Goal: Information Seeking & Learning: Find specific page/section

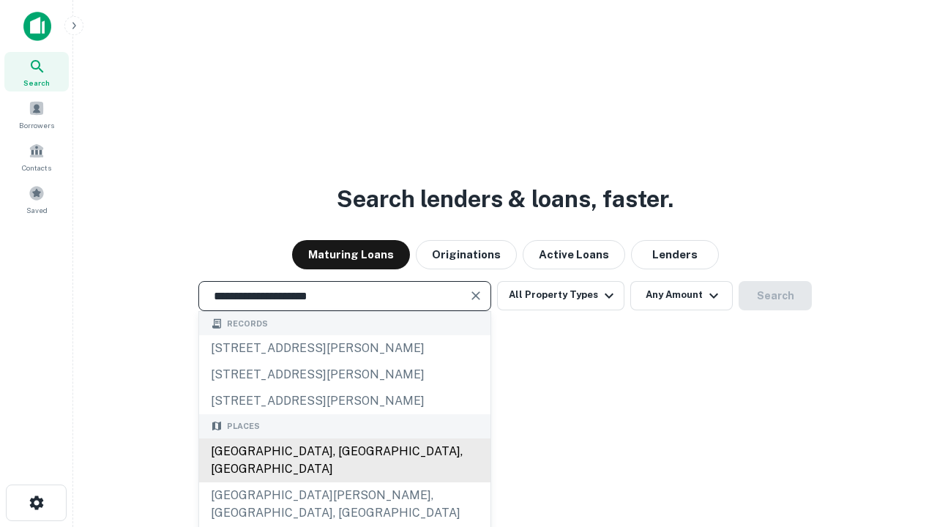
click at [344, 482] on div "[GEOGRAPHIC_DATA], [GEOGRAPHIC_DATA], [GEOGRAPHIC_DATA]" at bounding box center [344, 460] width 291 height 44
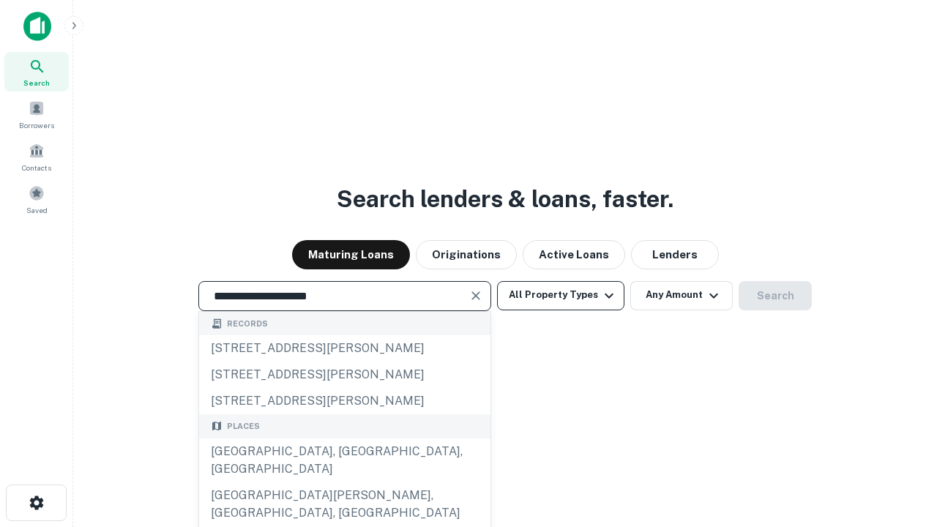
type input "**********"
click at [561, 295] on button "All Property Types" at bounding box center [560, 295] width 127 height 29
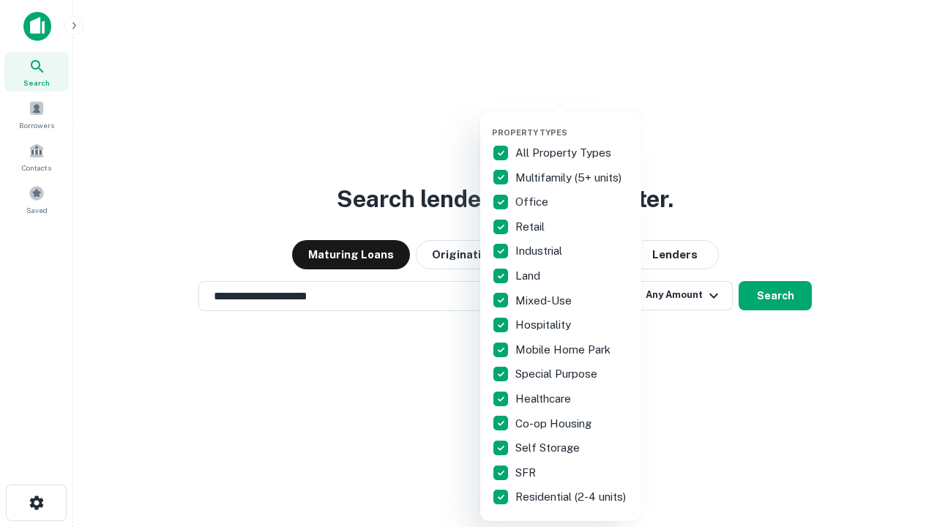
click at [572, 123] on button "button" at bounding box center [572, 123] width 161 height 1
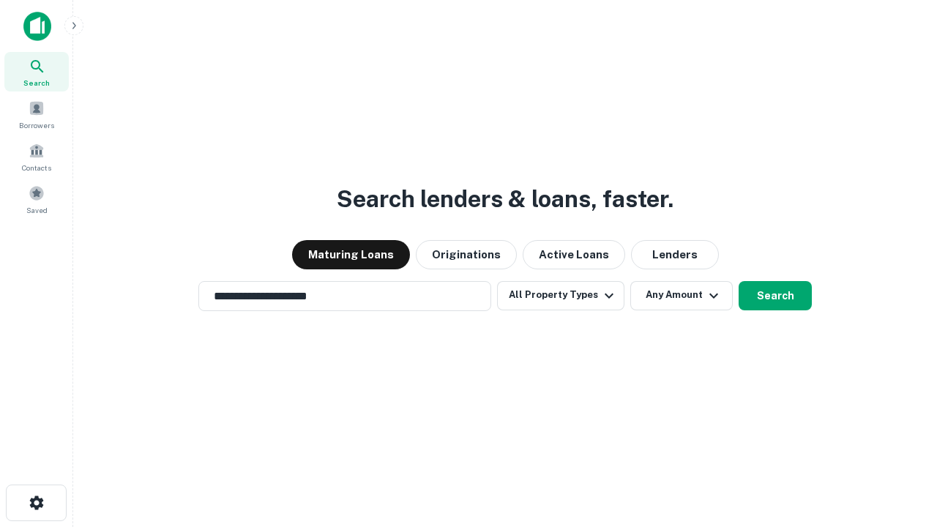
scroll to position [9, 176]
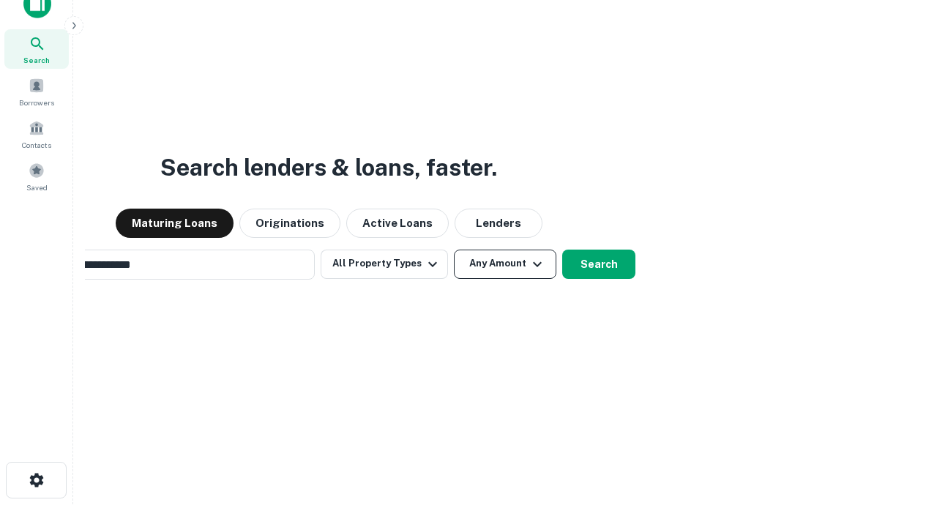
click at [454, 250] on button "Any Amount" at bounding box center [505, 264] width 102 height 29
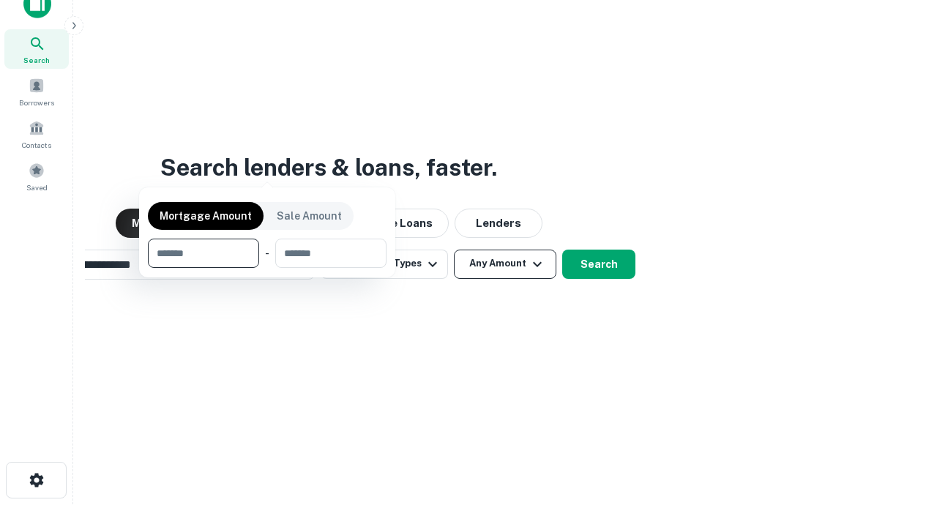
scroll to position [23, 0]
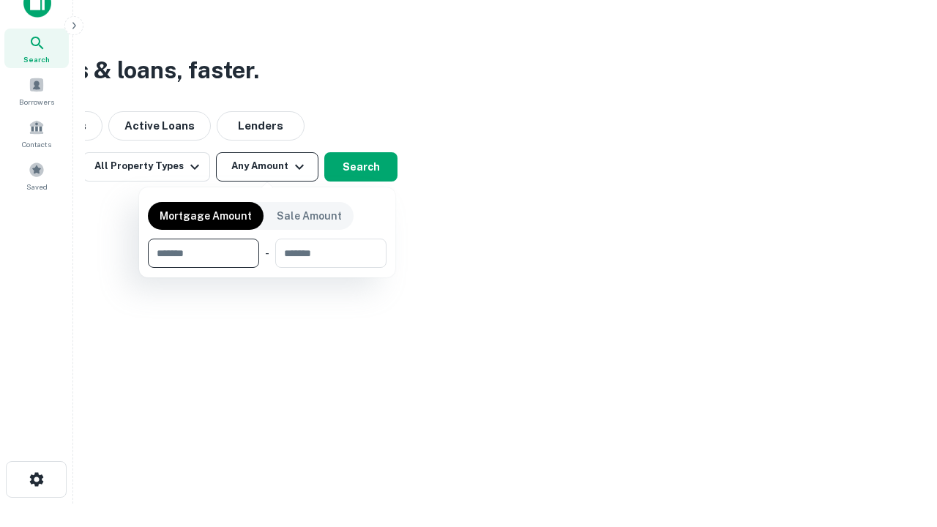
type input "*******"
click at [267, 268] on button "button" at bounding box center [267, 268] width 239 height 1
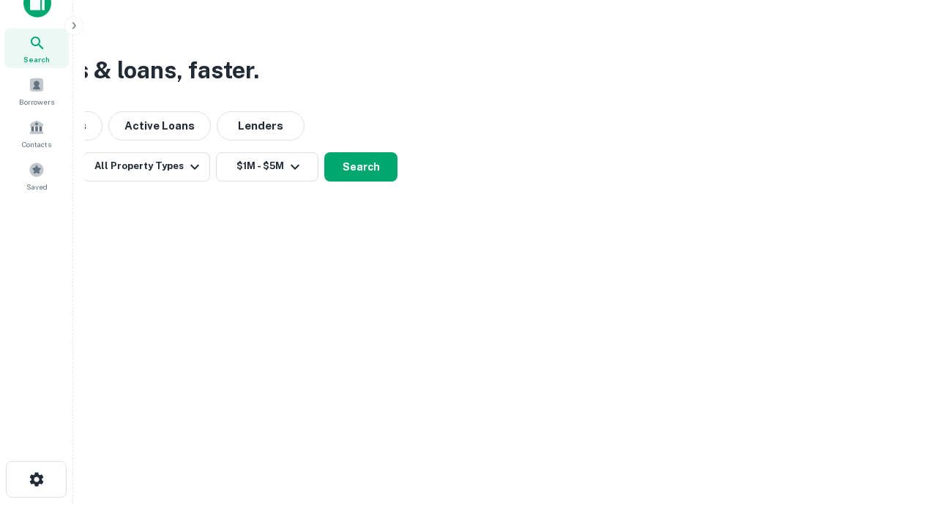
scroll to position [9, 270]
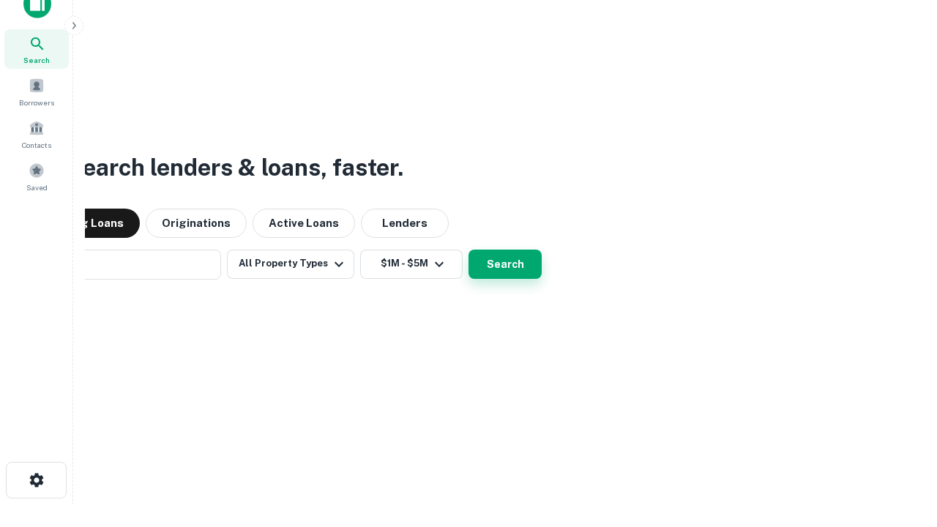
click at [468, 250] on button "Search" at bounding box center [504, 264] width 73 height 29
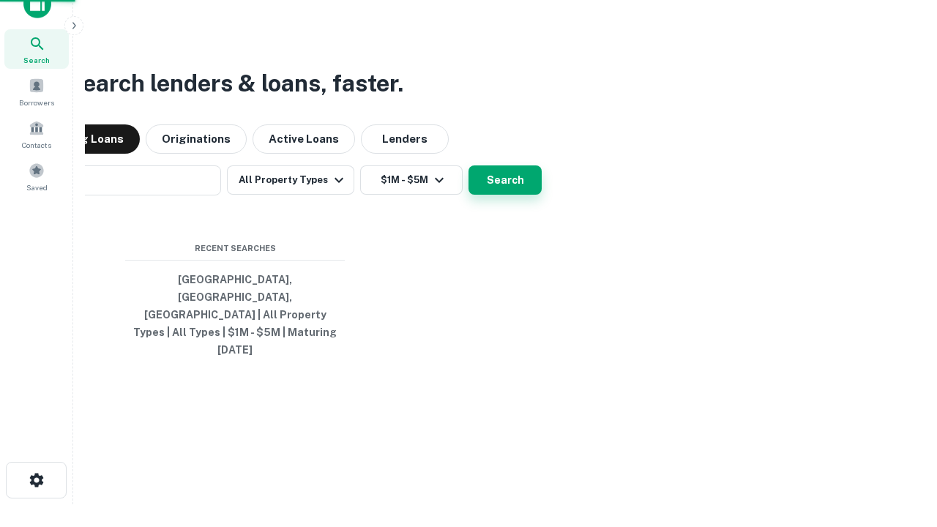
scroll to position [39, 414]
